Goal: Information Seeking & Learning: Learn about a topic

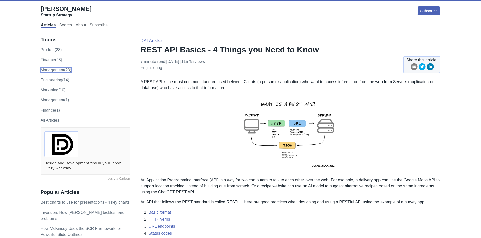
click at [55, 71] on link "management (23)" at bounding box center [56, 70] width 31 height 4
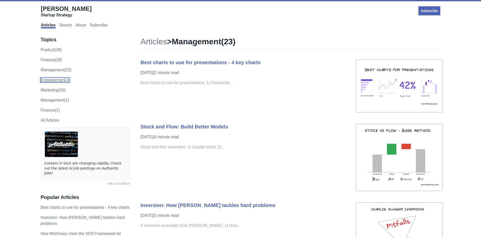
click at [62, 79] on link "engineering (14)" at bounding box center [55, 80] width 29 height 4
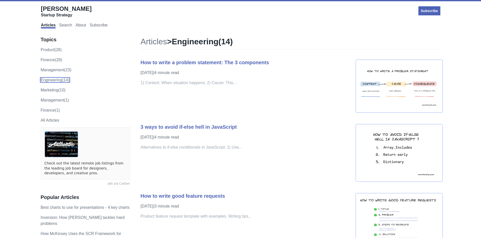
scroll to position [50, 0]
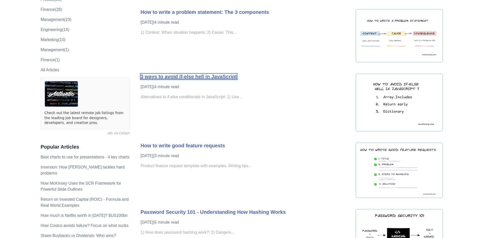
click at [162, 76] on link "3 ways to avoid if-else hell in JavaScript" at bounding box center [189, 77] width 96 height 6
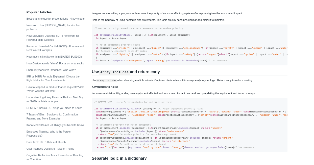
scroll to position [195, 0]
